Goal: Find specific page/section: Find specific page/section

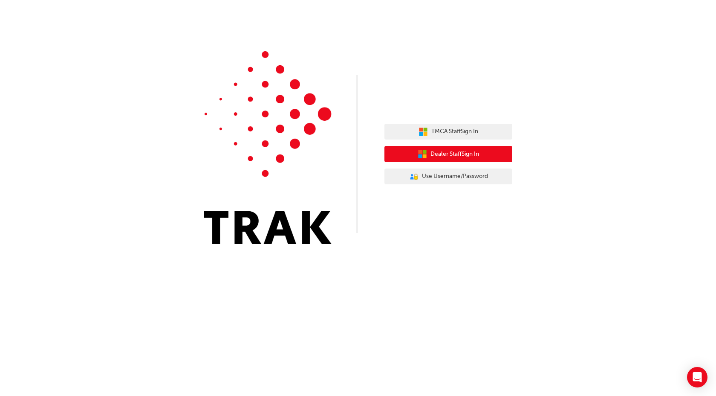
click at [453, 155] on span "Dealer Staff Sign In" at bounding box center [455, 154] width 49 height 10
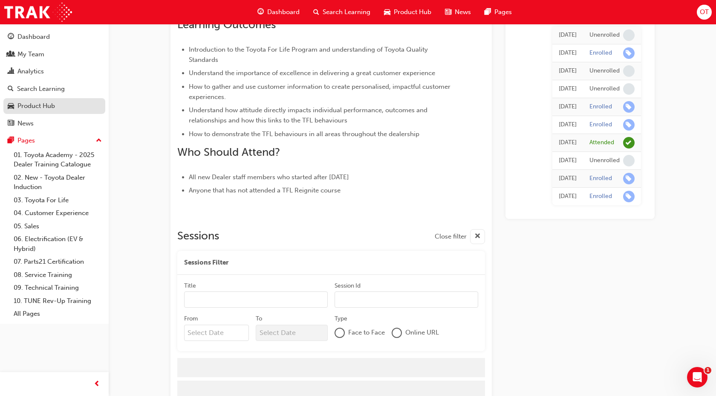
scroll to position [348, 0]
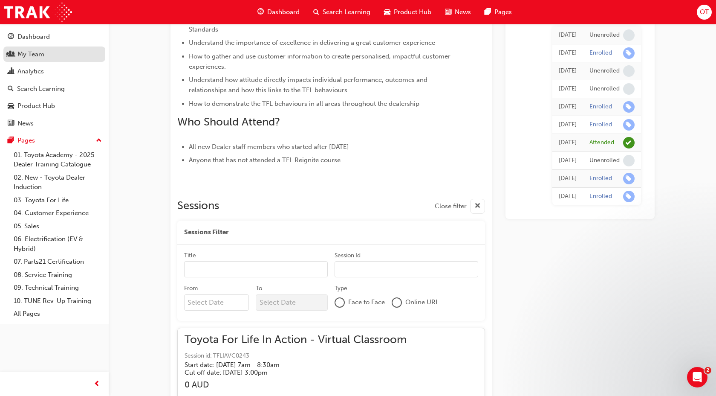
click at [35, 56] on div "My Team" at bounding box center [30, 54] width 27 height 10
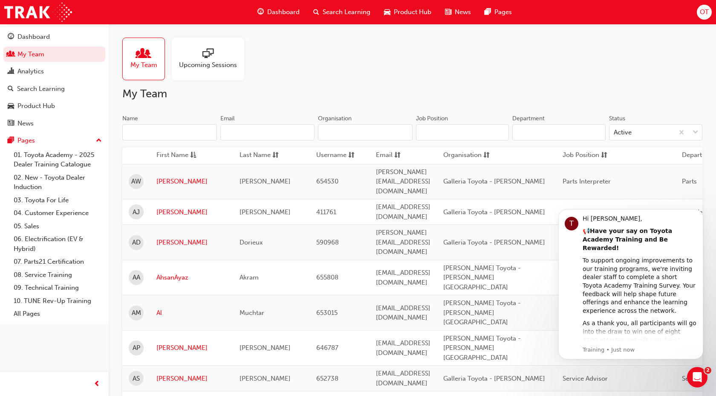
click at [137, 130] on input "Name" at bounding box center [169, 132] width 95 height 16
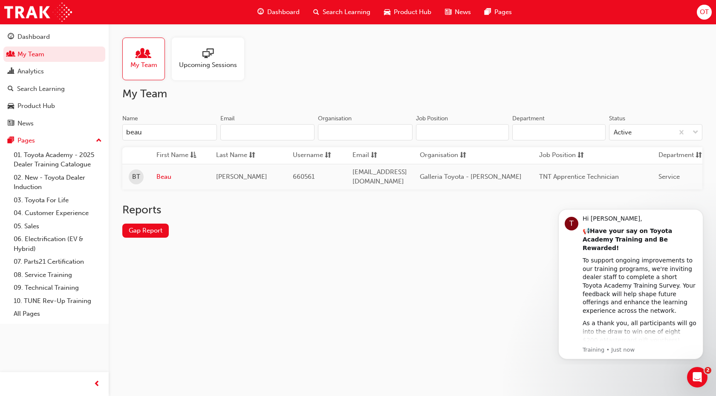
type input "beau"
click at [235, 280] on div "My Team Upcoming Sessions My Team Name beau Email Organisation Job Position Dep…" at bounding box center [358, 198] width 716 height 396
